Goal: Task Accomplishment & Management: Use online tool/utility

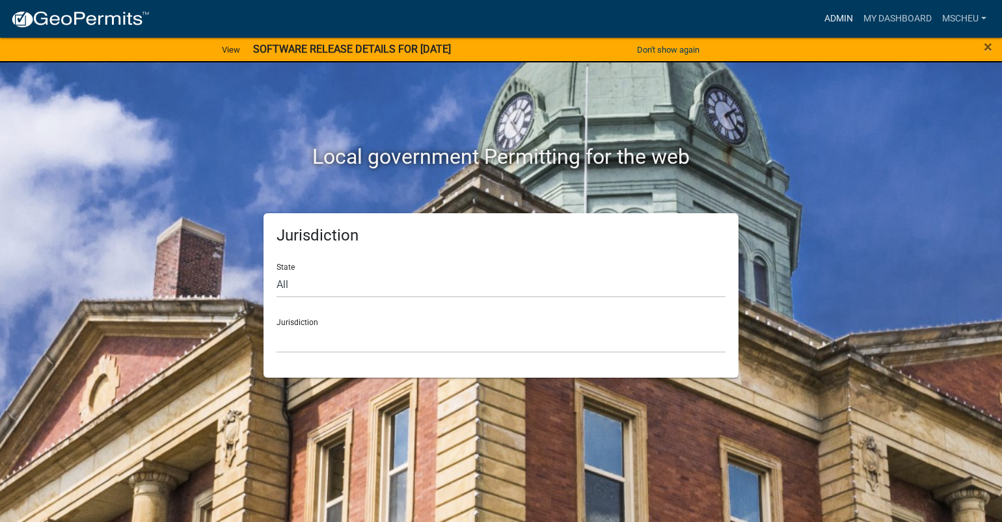
drag, startPoint x: 830, startPoint y: 14, endPoint x: 793, endPoint y: 25, distance: 38.9
click at [830, 14] on link "Admin" at bounding box center [838, 19] width 39 height 25
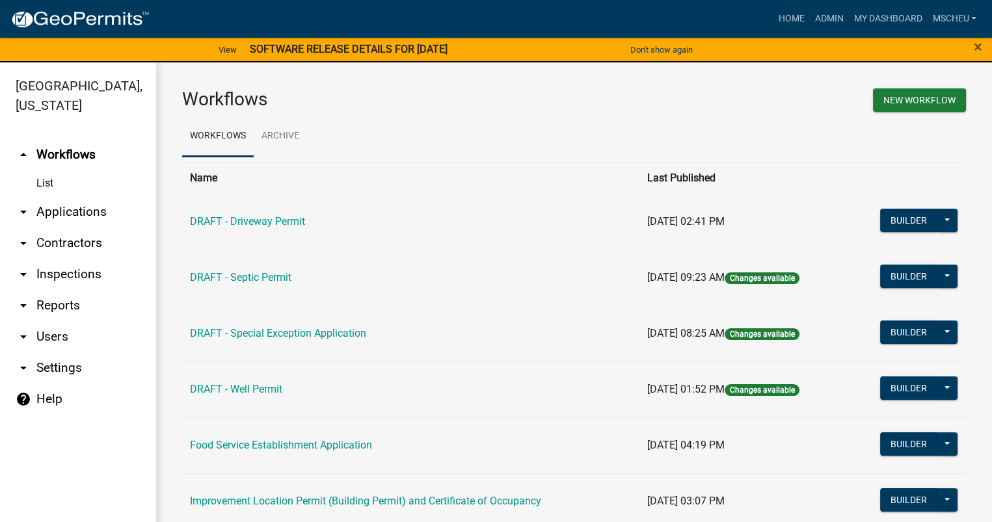
click at [59, 213] on link "arrow_drop_down Applications" at bounding box center [78, 211] width 156 height 31
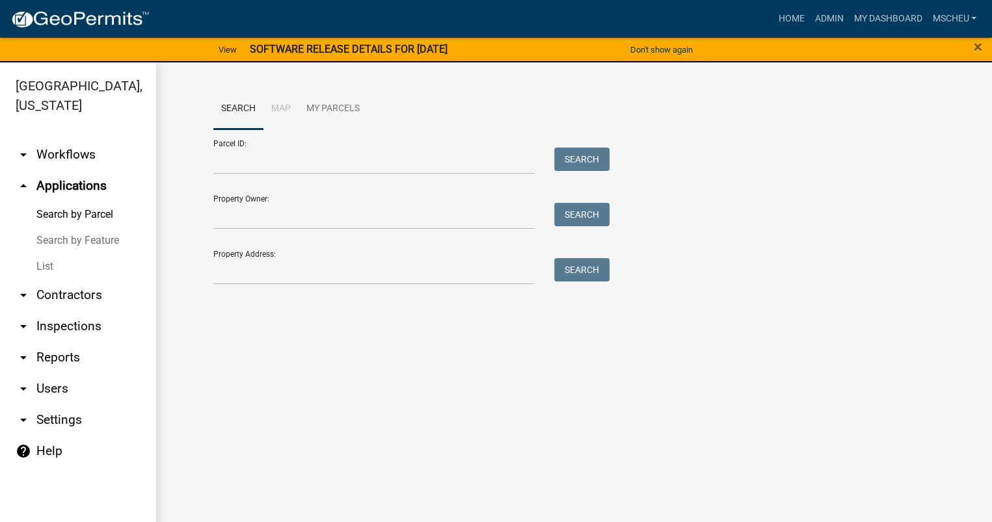
click at [57, 265] on link "List" at bounding box center [78, 267] width 156 height 26
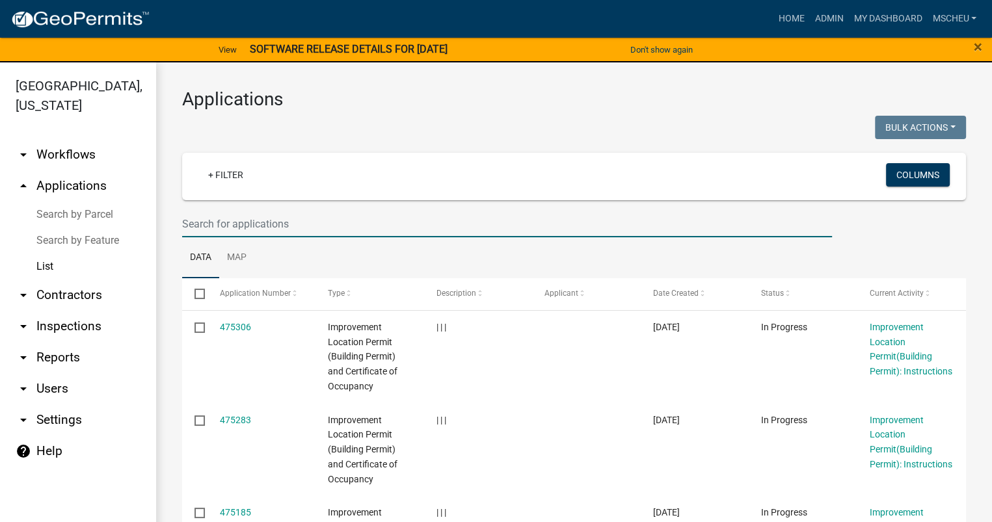
click at [243, 225] on input "text" at bounding box center [507, 224] width 650 height 27
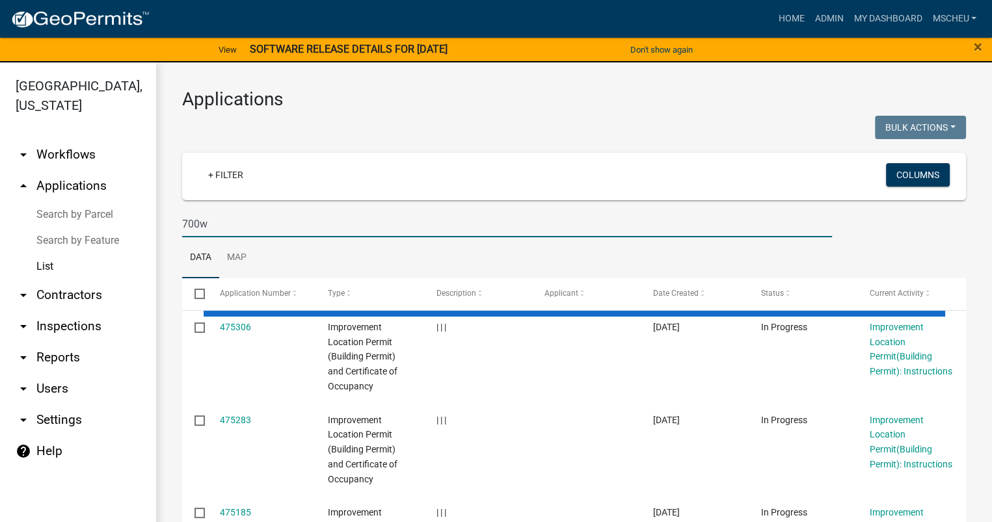
type input "700w"
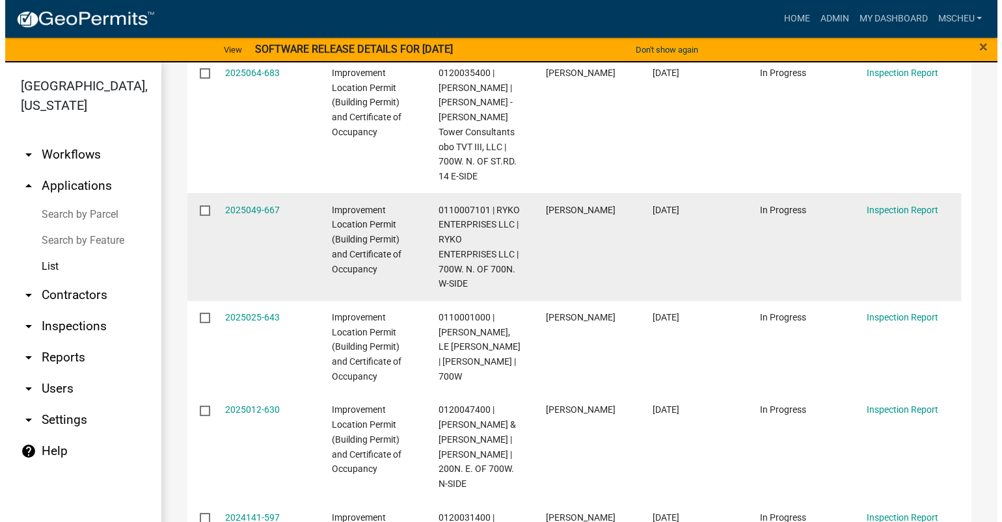
scroll to position [651, 0]
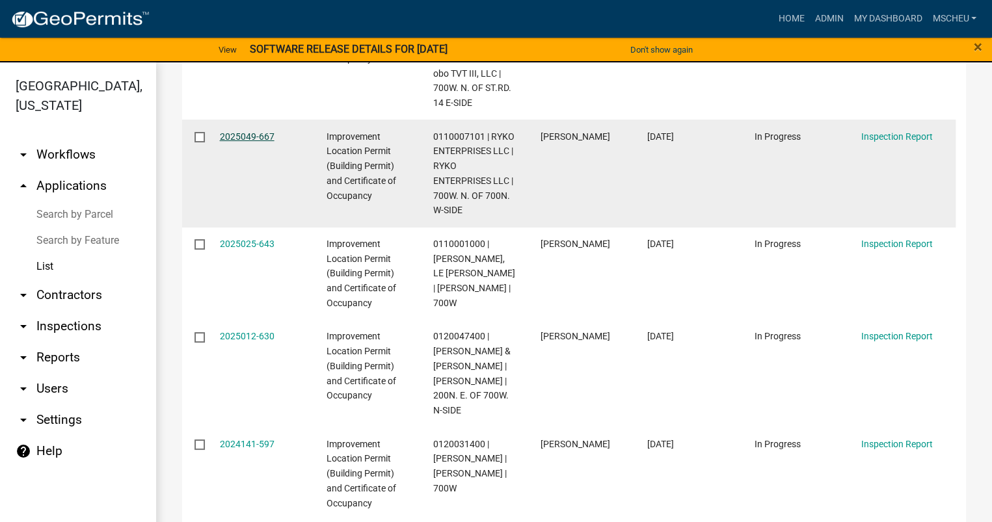
click at [226, 135] on link "2025049-667" at bounding box center [247, 136] width 55 height 10
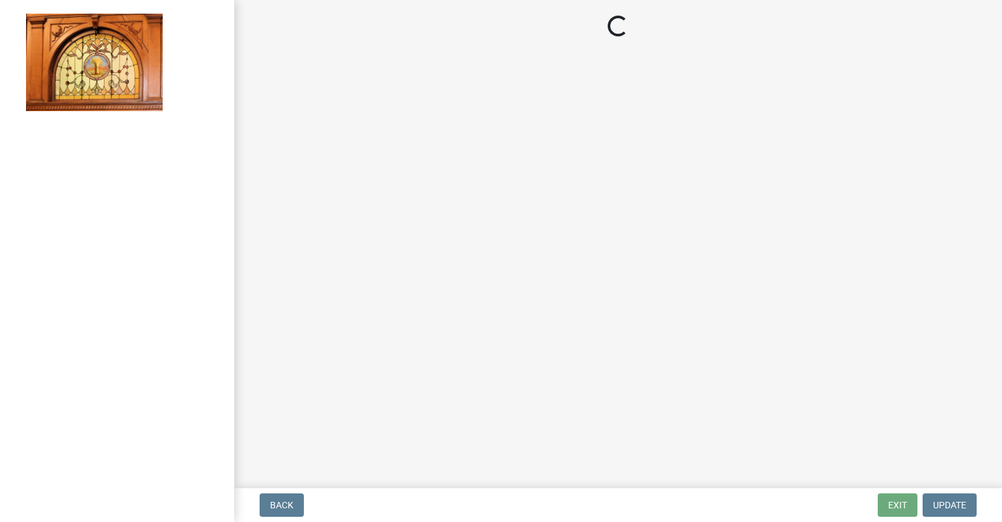
select select "62bb873c-c571-4454-ac8a-8c216551e2a3"
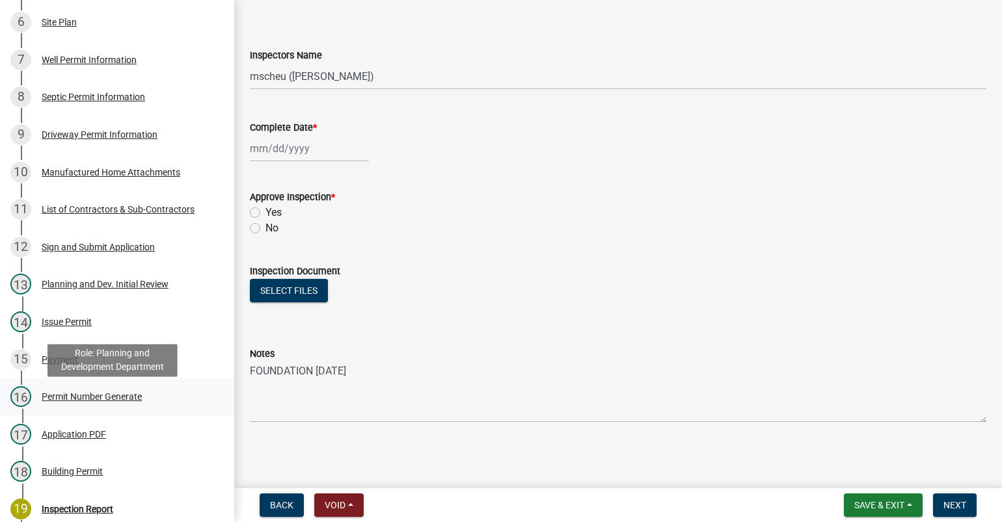
scroll to position [455, 0]
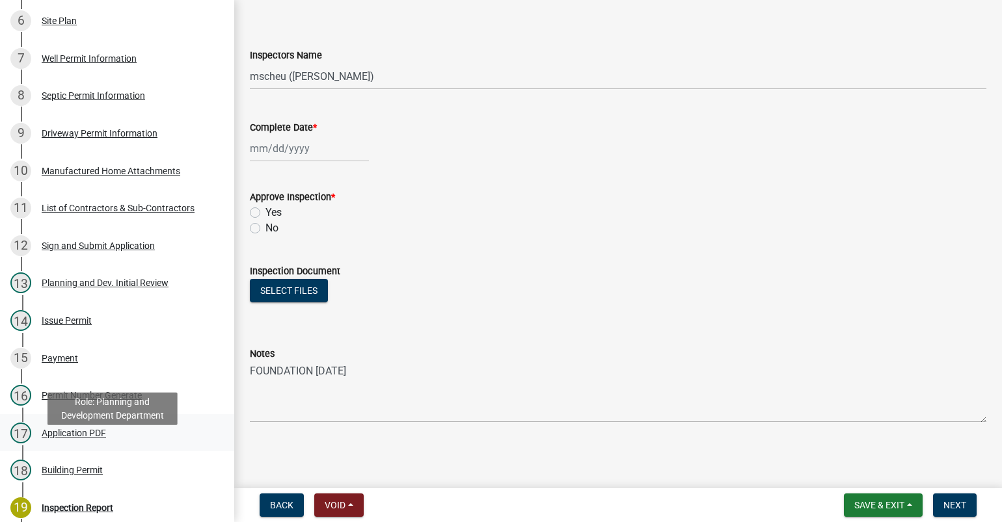
click at [99, 438] on div "Application PDF" at bounding box center [74, 433] width 64 height 9
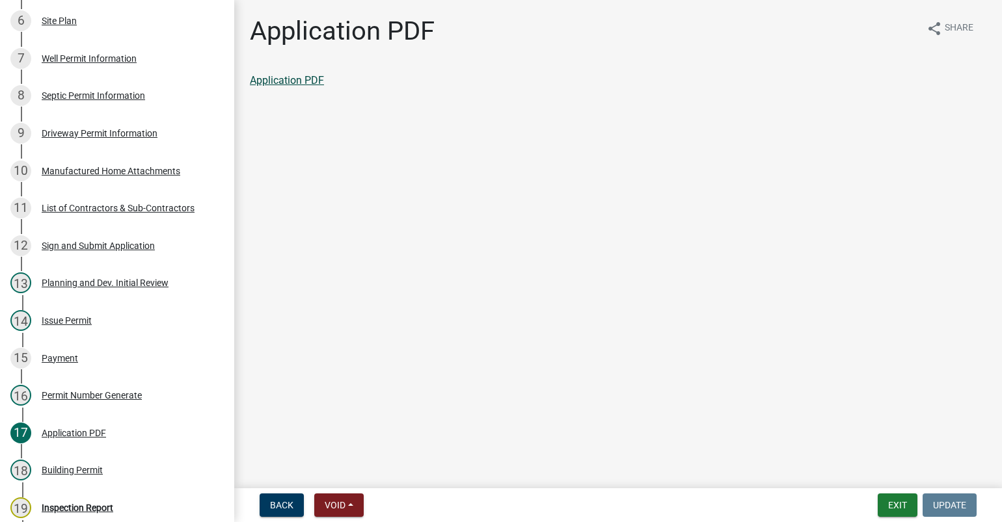
click at [300, 85] on link "Application PDF" at bounding box center [287, 80] width 74 height 12
